Goal: Navigation & Orientation: Find specific page/section

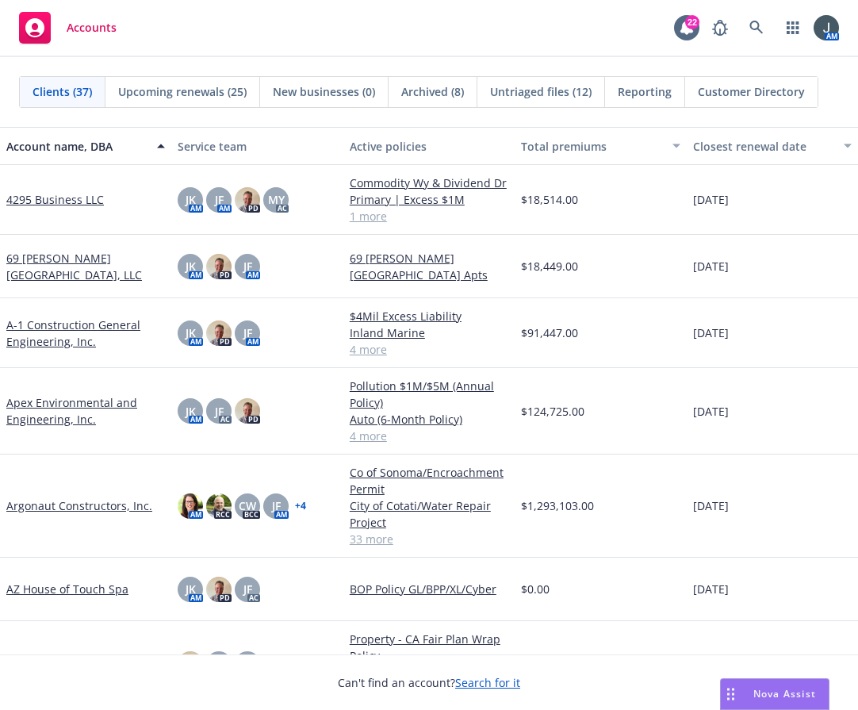
scroll to position [370, 0]
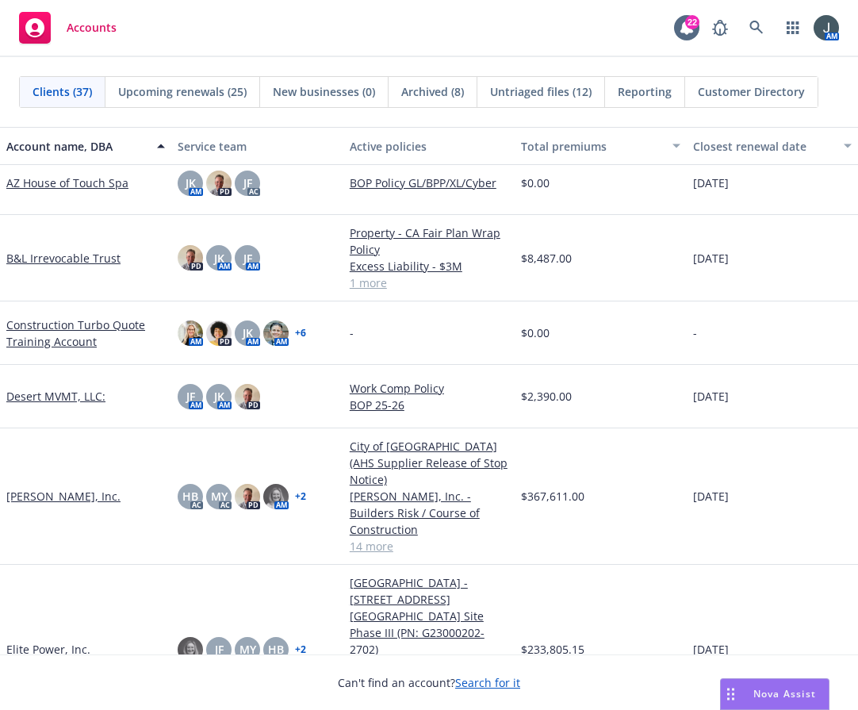
click at [523, 25] on div "Accounts 22 AM" at bounding box center [429, 28] width 858 height 57
